Goal: Transaction & Acquisition: Purchase product/service

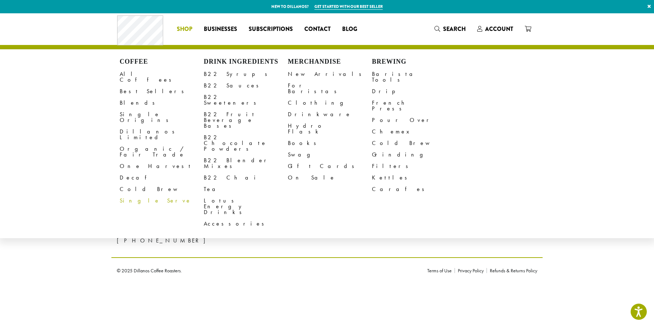
click at [184, 29] on span "Shop" at bounding box center [184, 29] width 15 height 9
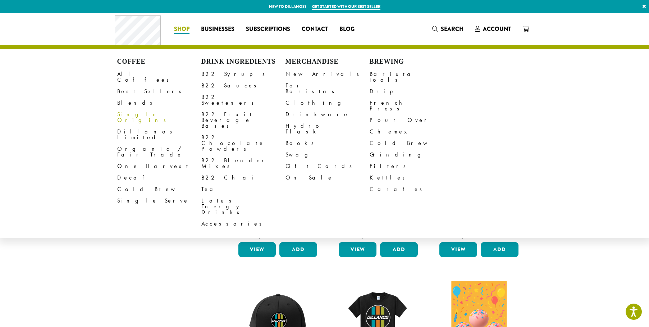
click at [129, 109] on link "Single Origins" at bounding box center [159, 117] width 84 height 17
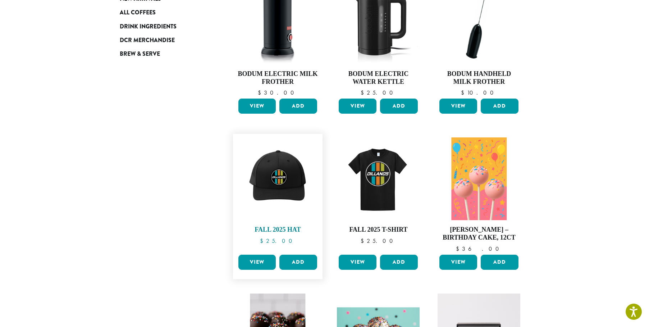
scroll to position [205, 0]
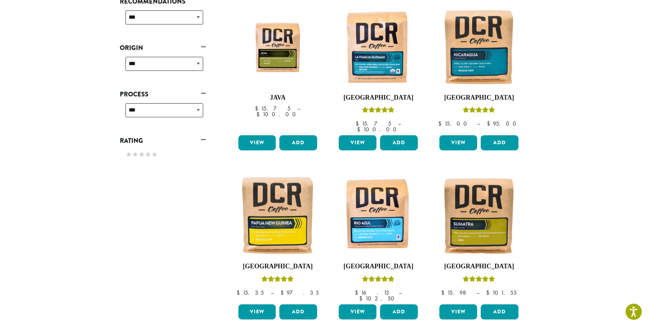
scroll to position [290, 0]
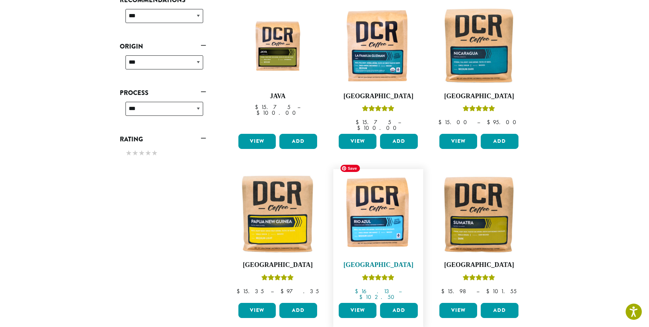
click at [369, 226] on img at bounding box center [378, 213] width 83 height 83
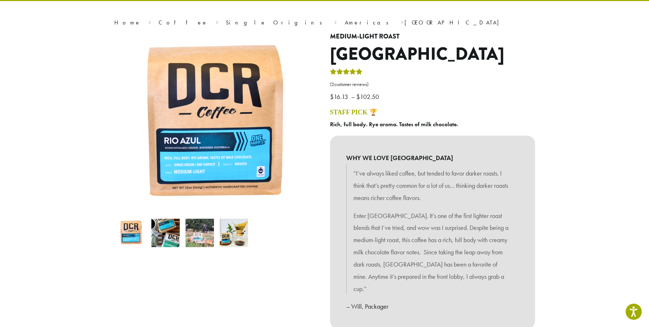
scroll to position [51, 0]
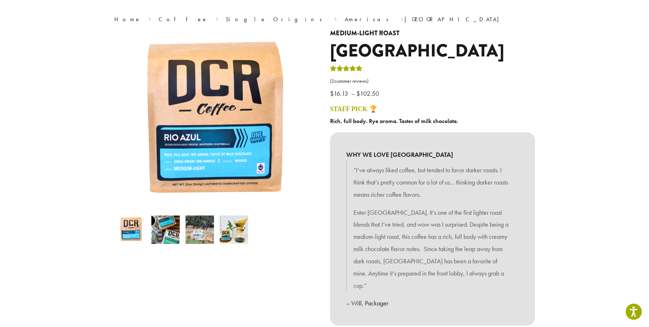
click at [199, 235] on img at bounding box center [199, 229] width 28 height 28
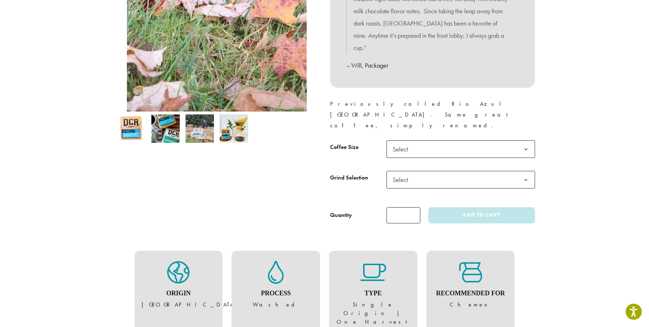
scroll to position [346, 0]
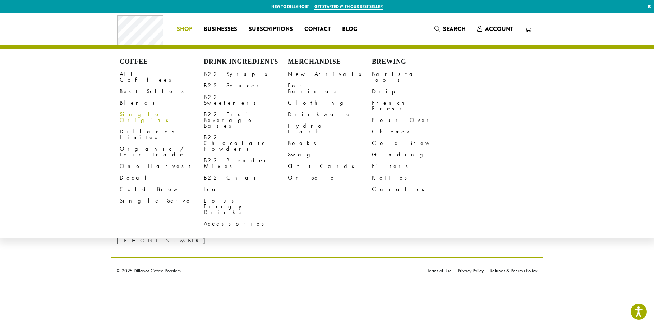
click at [133, 109] on link "Single Origins" at bounding box center [162, 117] width 84 height 17
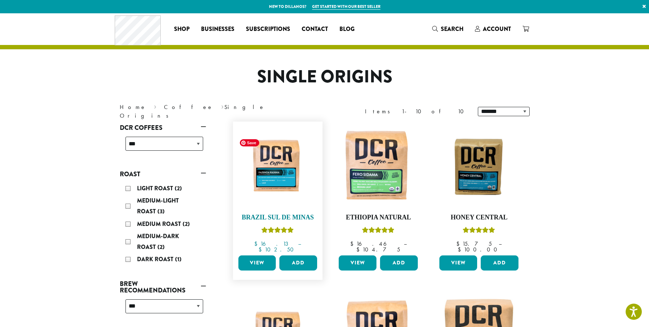
click at [282, 171] on img at bounding box center [277, 166] width 83 height 62
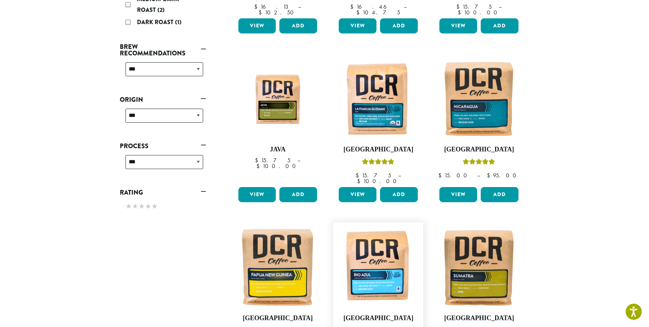
scroll to position [266, 0]
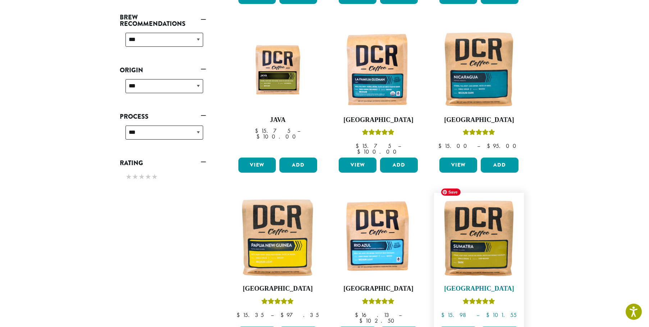
click at [477, 228] on img at bounding box center [478, 237] width 83 height 83
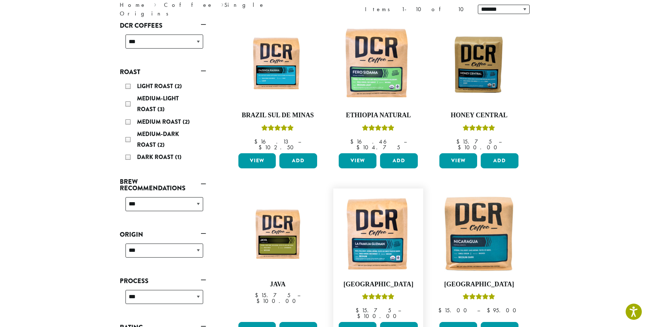
scroll to position [11, 0]
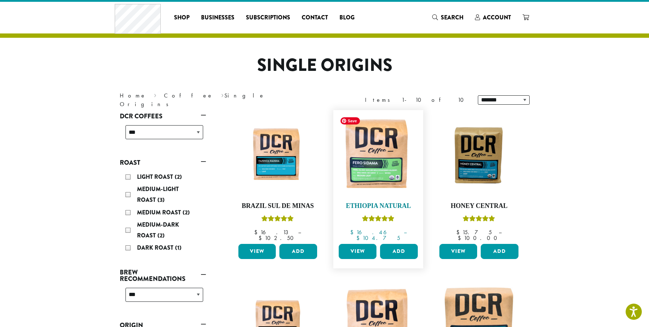
click at [377, 165] on img at bounding box center [378, 155] width 83 height 83
